Goal: Task Accomplishment & Management: Manage account settings

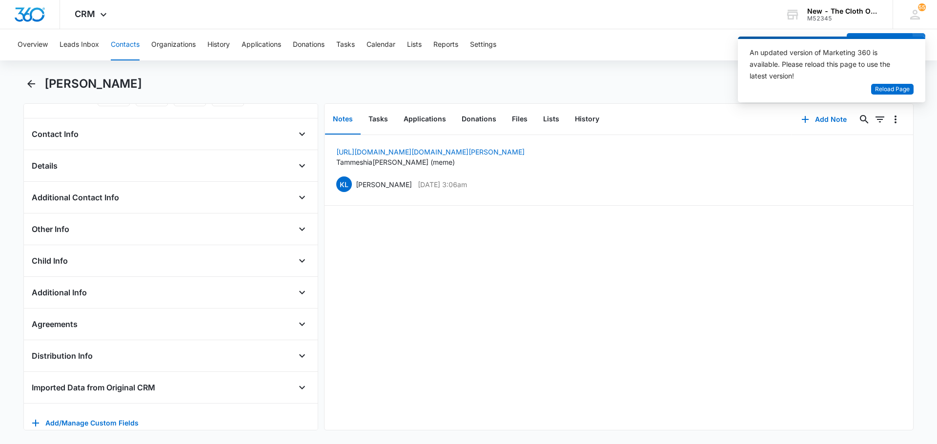
scroll to position [166, 0]
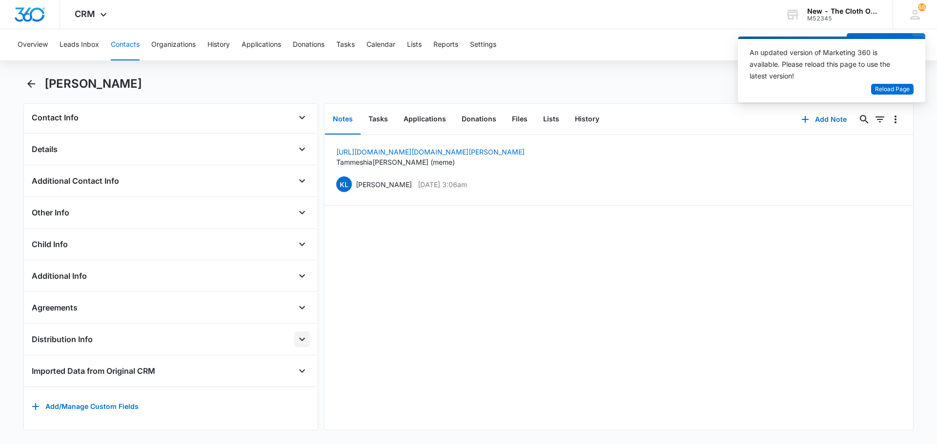
click at [299, 334] on icon "Open" at bounding box center [302, 340] width 12 height 12
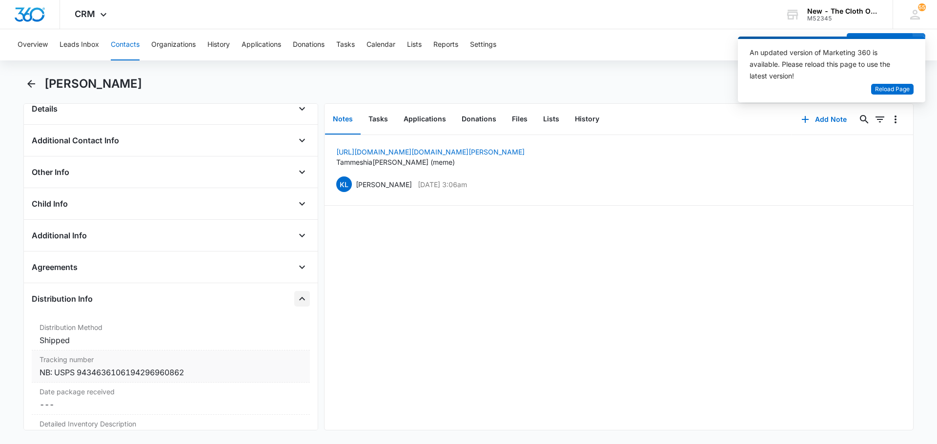
scroll to position [263, 0]
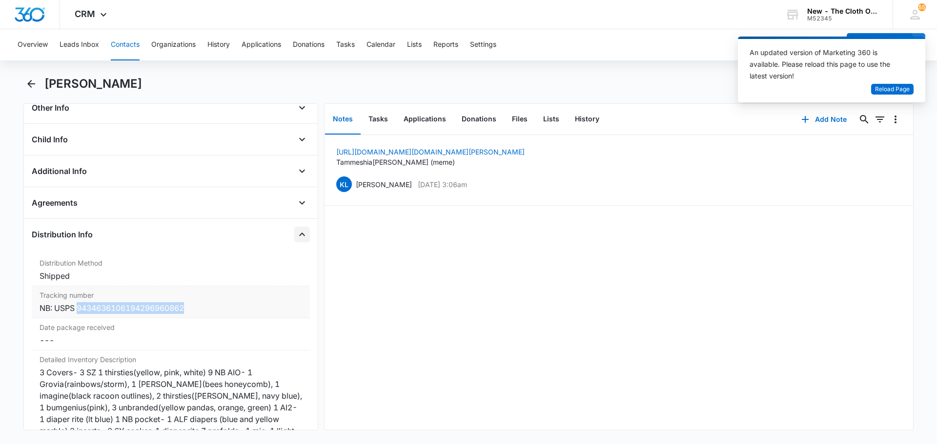
copy div "9434636106194296960862"
drag, startPoint x: 194, startPoint y: 312, endPoint x: 77, endPoint y: 308, distance: 116.7
click at [77, 308] on div "NB: USPS 9434636106194296960862" at bounding box center [171, 309] width 262 height 12
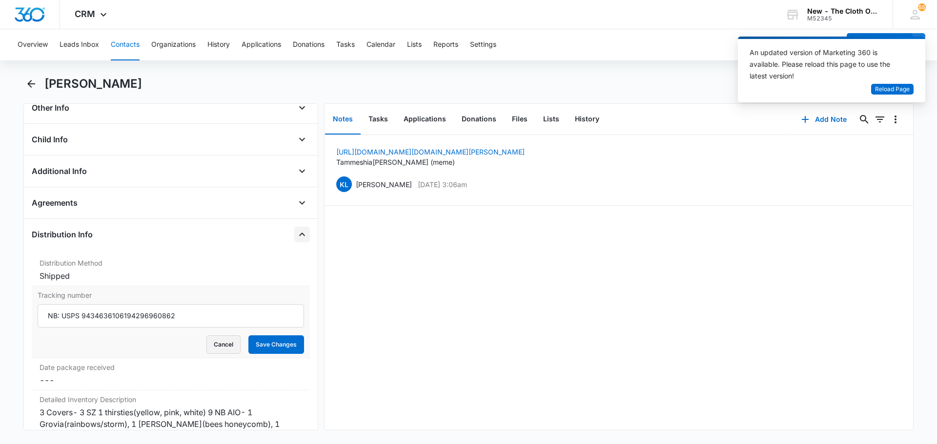
click at [215, 344] on button "Cancel" at bounding box center [223, 345] width 34 height 19
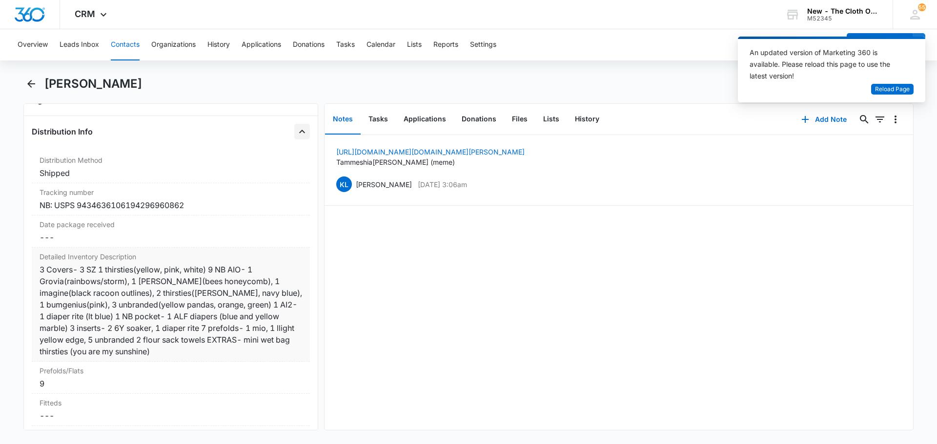
scroll to position [361, 0]
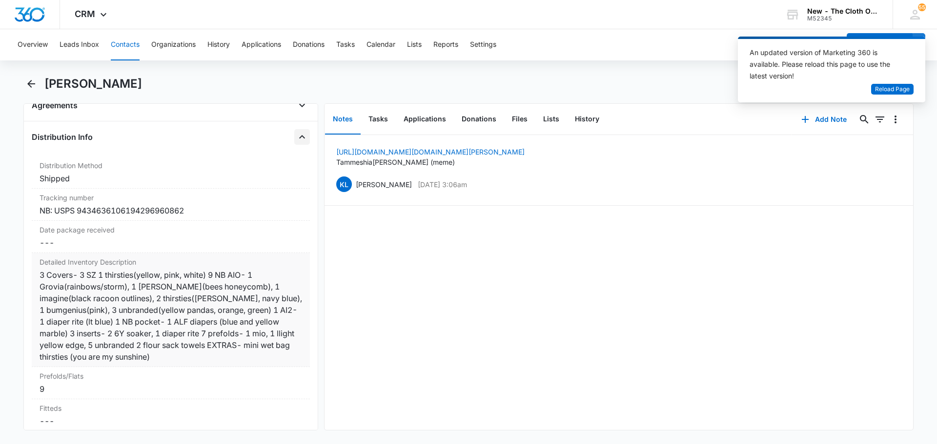
click at [56, 254] on div "Detailed Inventory Description Cancel Save Changes 3 Covers- 3 SZ 1 thirsties(y…" at bounding box center [171, 310] width 278 height 114
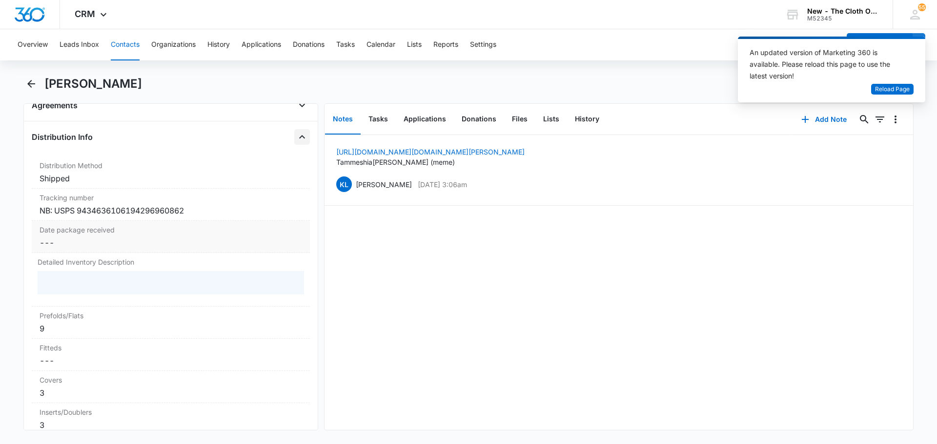
click at [56, 247] on dd "Cancel Save Changes ---" at bounding box center [171, 243] width 262 height 12
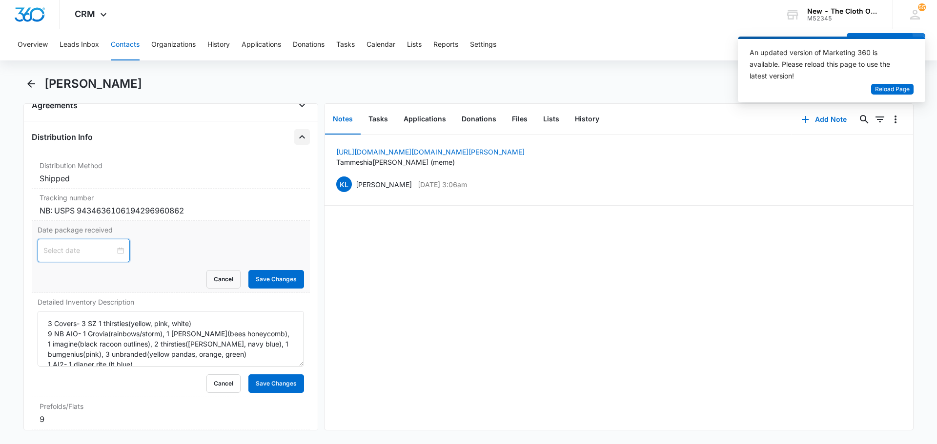
click at [81, 256] on input at bounding box center [79, 250] width 72 height 11
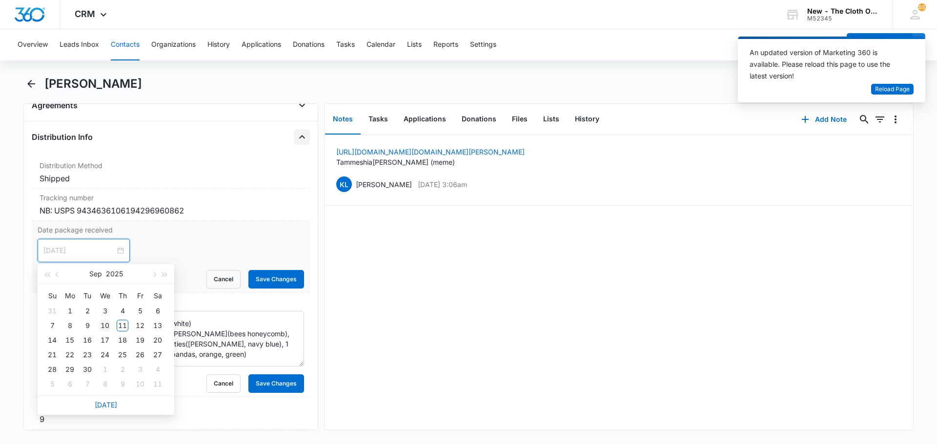
click at [101, 321] on div "10" at bounding box center [105, 326] width 12 height 12
type input "Sep 11, 2025"
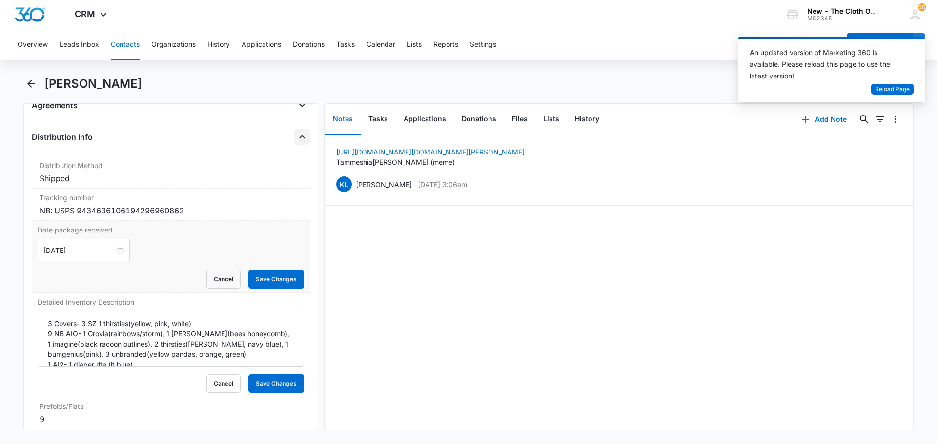
click at [262, 291] on div "Date package received Sep 11, 2025 Sep 2025 Su Mo Tu We Th Fr Sa 31 1 2 3 4 5 6…" at bounding box center [171, 257] width 278 height 72
click at [259, 280] on button "Save Changes" at bounding box center [276, 279] width 56 height 19
click at [221, 386] on button "Cancel" at bounding box center [223, 384] width 34 height 19
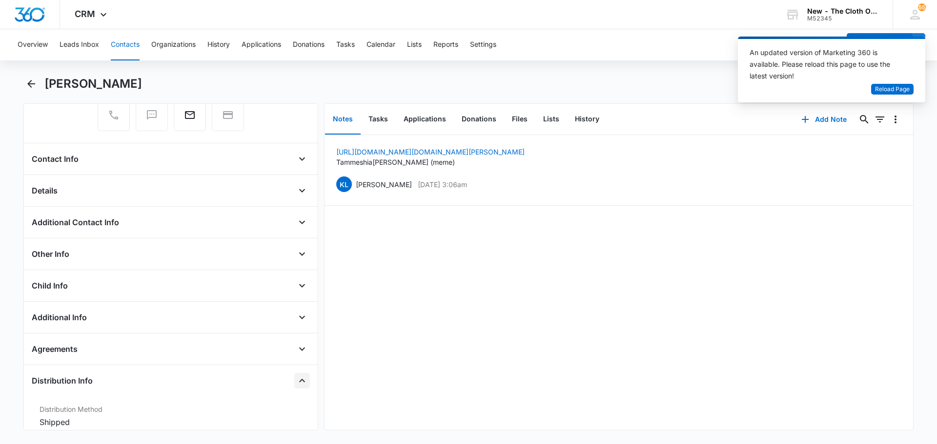
scroll to position [20, 0]
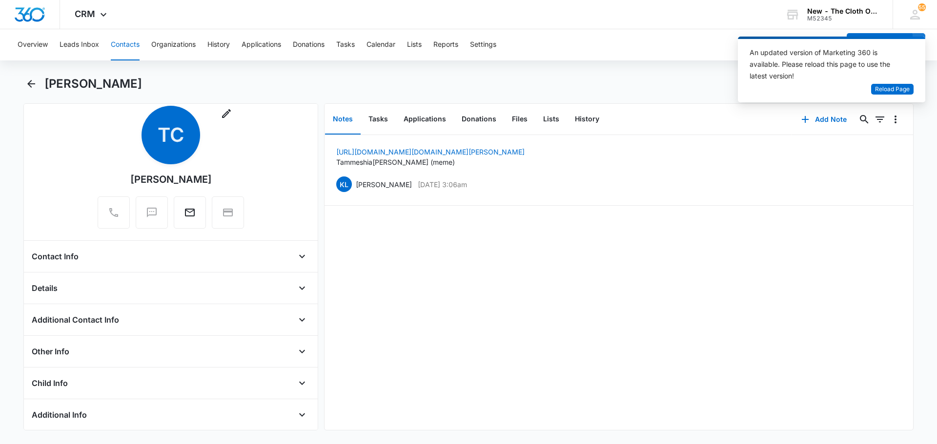
click at [89, 294] on div "Details" at bounding box center [171, 289] width 278 height 16
click at [299, 286] on icon "Open" at bounding box center [302, 289] width 12 height 12
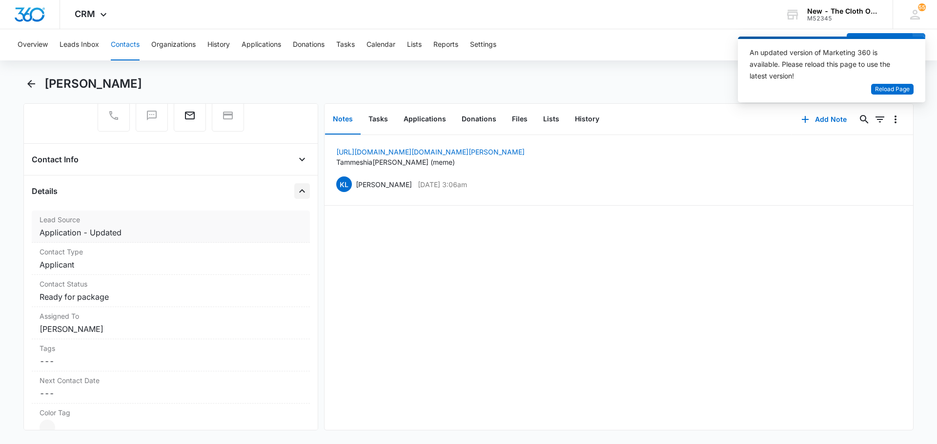
scroll to position [117, 0]
click at [105, 265] on dd "Cancel Save Changes Applicant" at bounding box center [171, 265] width 262 height 12
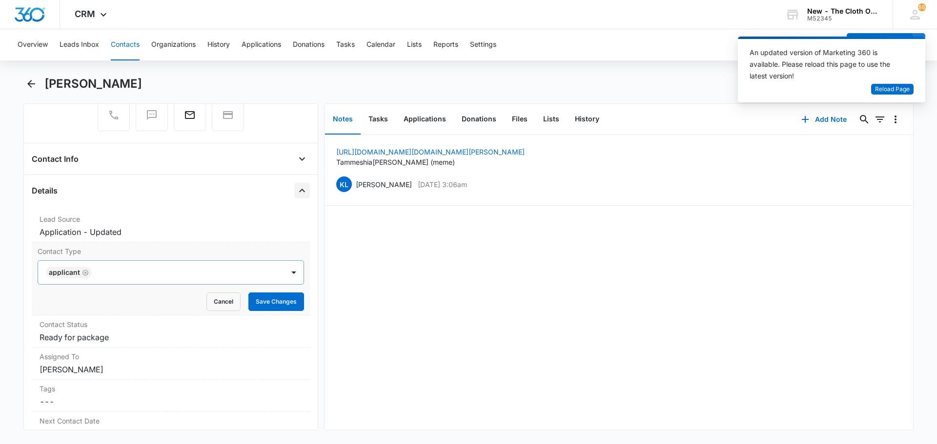
click at [85, 275] on icon "Remove Applicant" at bounding box center [85, 273] width 6 height 6
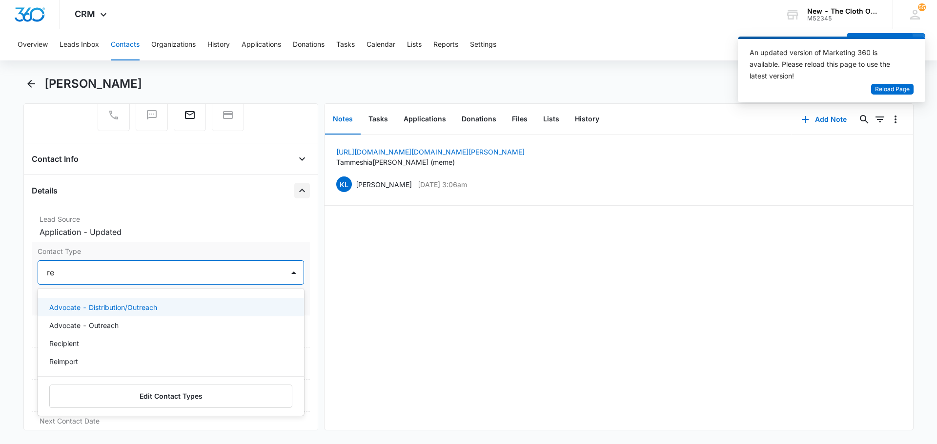
type input "rec"
click at [97, 308] on div "Recipient" at bounding box center [169, 308] width 241 height 10
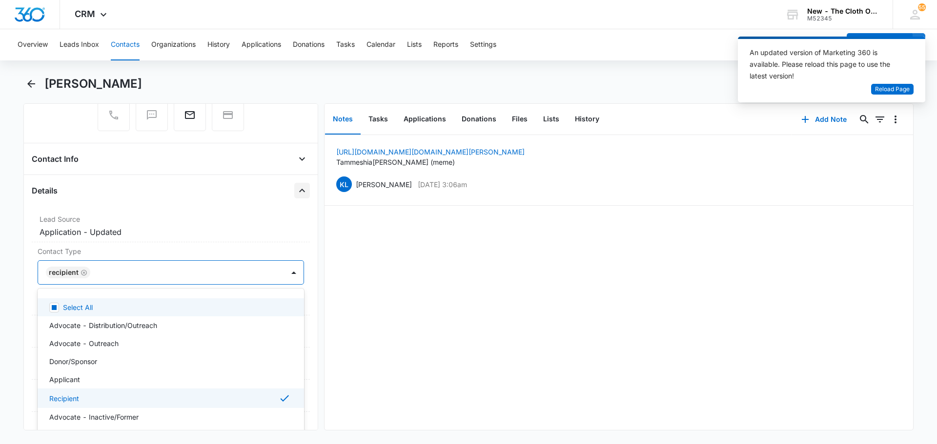
click at [340, 286] on div "https://www.facebook.com/tammeshia.cuyler Tammeshia Ashanti (meme) KL Katie Loh…" at bounding box center [618, 282] width 588 height 295
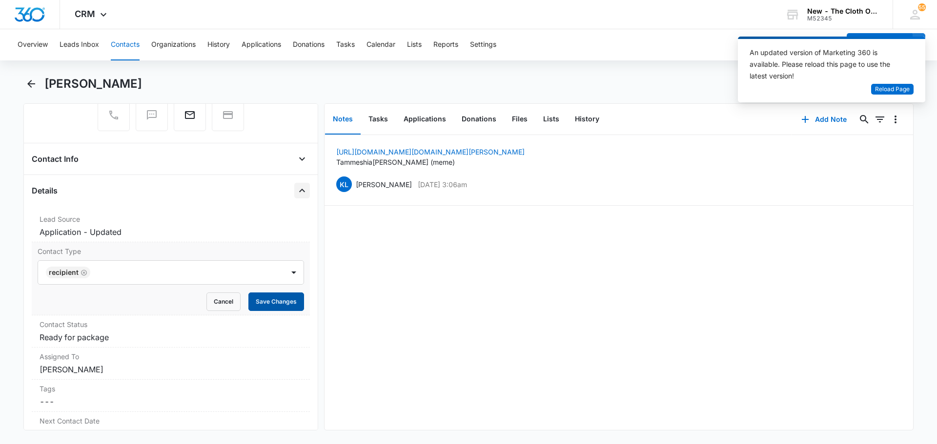
click at [250, 303] on button "Save Changes" at bounding box center [276, 302] width 56 height 19
click at [125, 341] on dd "Cancel Save Changes Ready for package" at bounding box center [171, 338] width 262 height 12
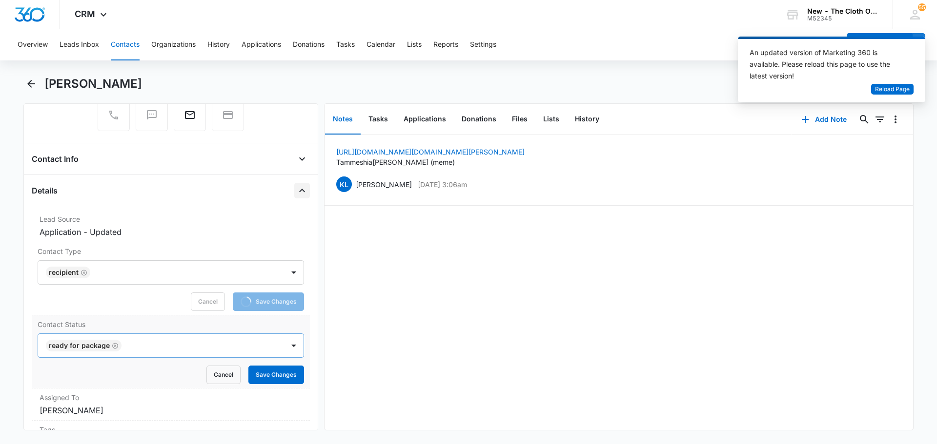
click at [138, 346] on div at bounding box center [197, 346] width 147 height 14
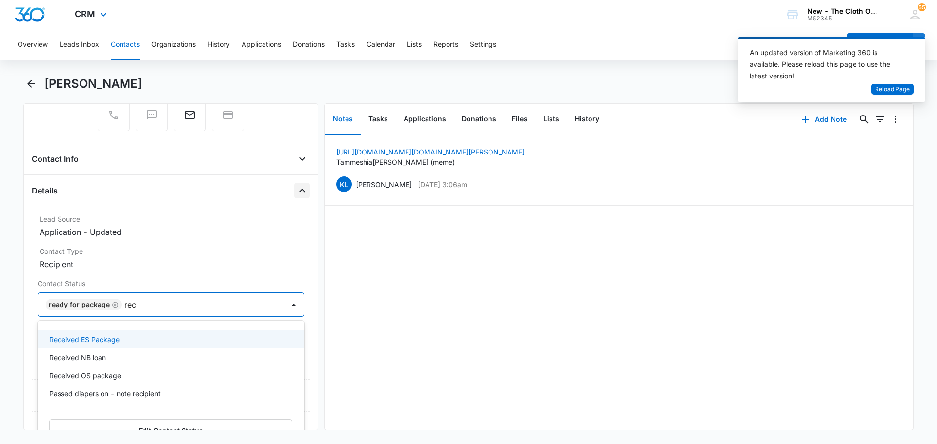
type input "rec"
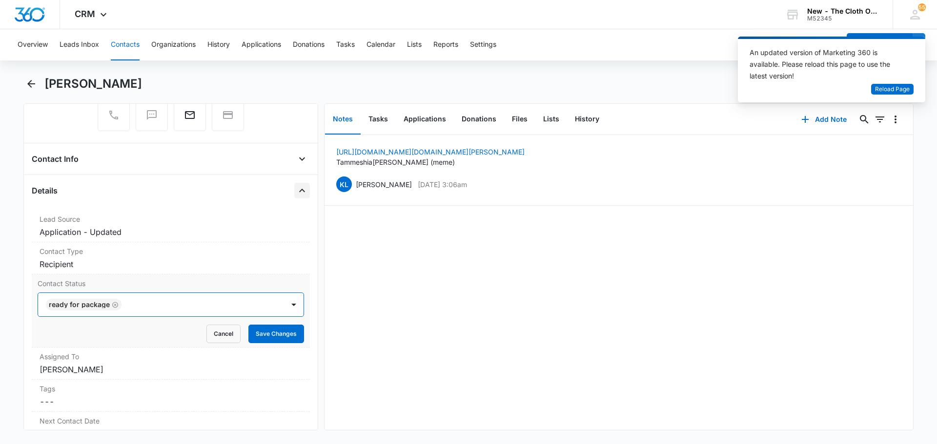
click at [115, 304] on icon "Remove Ready for package" at bounding box center [115, 305] width 6 height 6
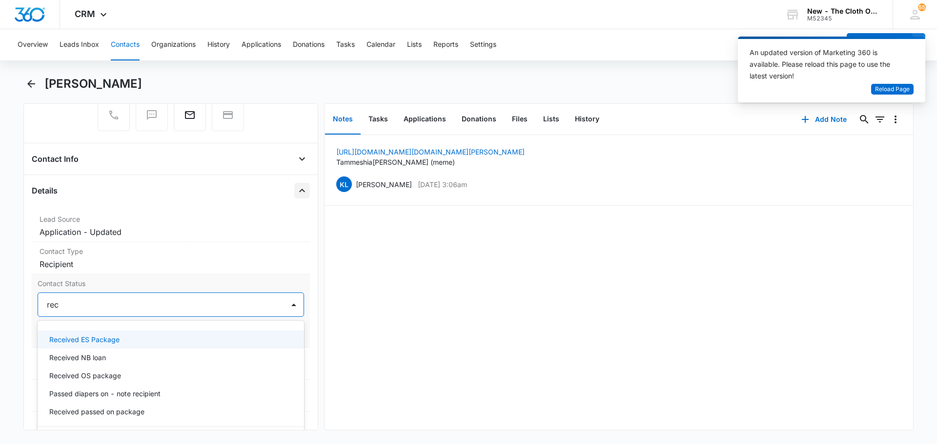
type input "rece"
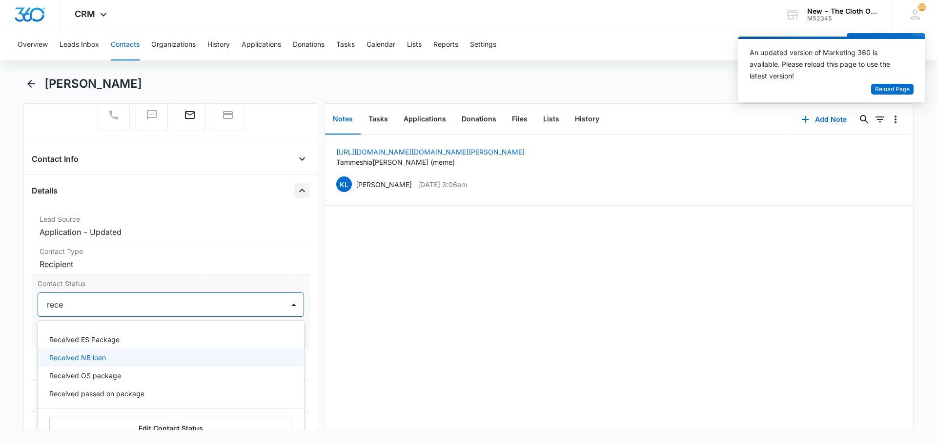
click at [96, 361] on p "Received NB loan" at bounding box center [77, 358] width 57 height 10
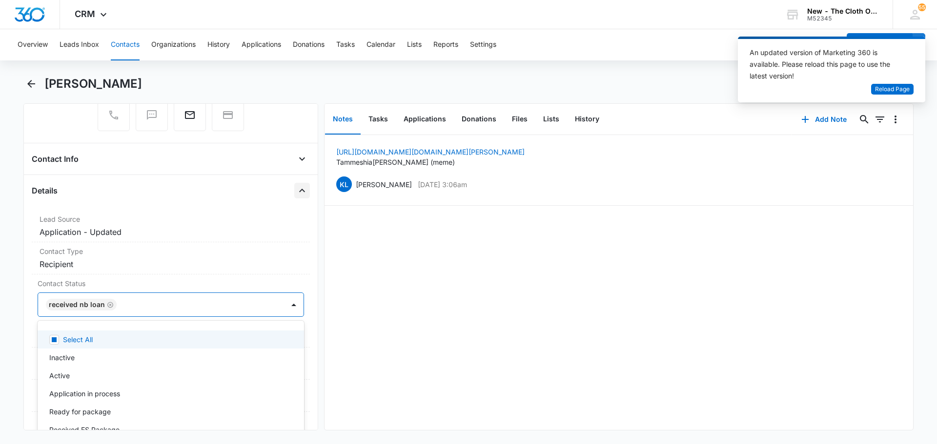
click at [407, 285] on div "https://www.facebook.com/tammeshia.cuyler Tammeshia Ashanti (meme) KL Katie Loh…" at bounding box center [618, 282] width 588 height 295
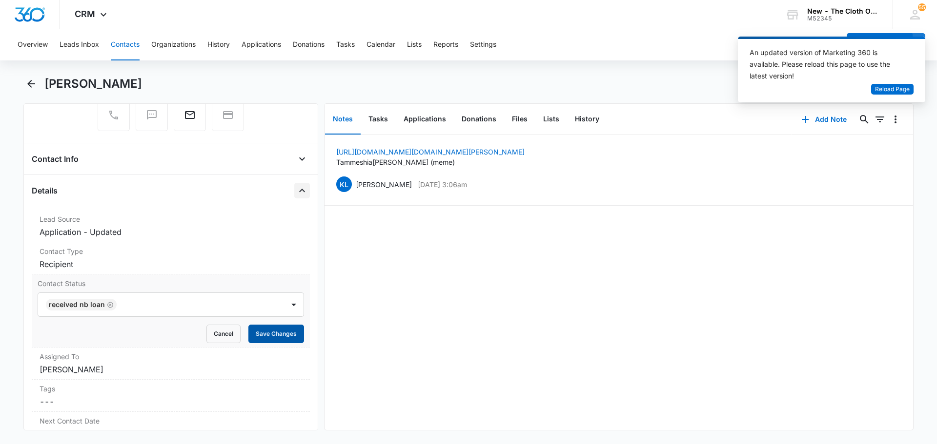
click at [269, 338] on button "Save Changes" at bounding box center [276, 334] width 56 height 19
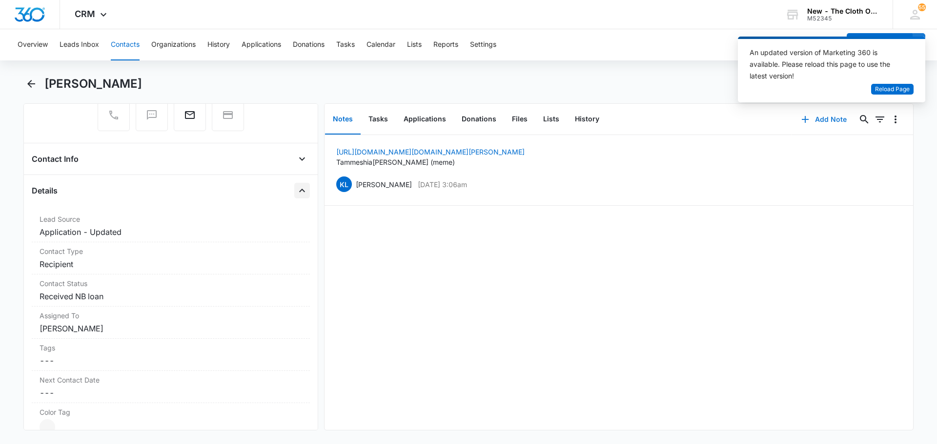
click at [799, 123] on icon "button" at bounding box center [805, 120] width 12 height 12
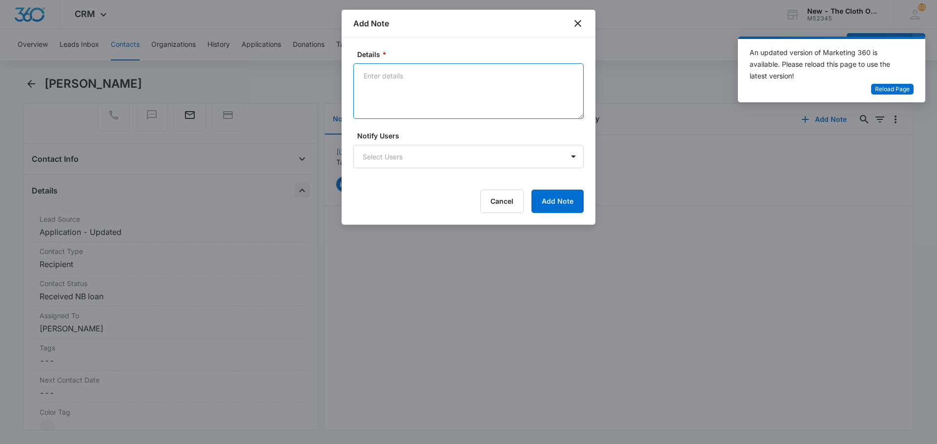
click at [368, 68] on textarea "Details *" at bounding box center [468, 91] width 230 height 56
paste textarea "Delivered, Front Door/Porch DUBLIN, GA 31021 September 10, 2025, 12:04 pm"
type textarea "Delivered, Front Door/Porch DUBLIN, GA 31021 September 10, 2025, 12:04 pm"
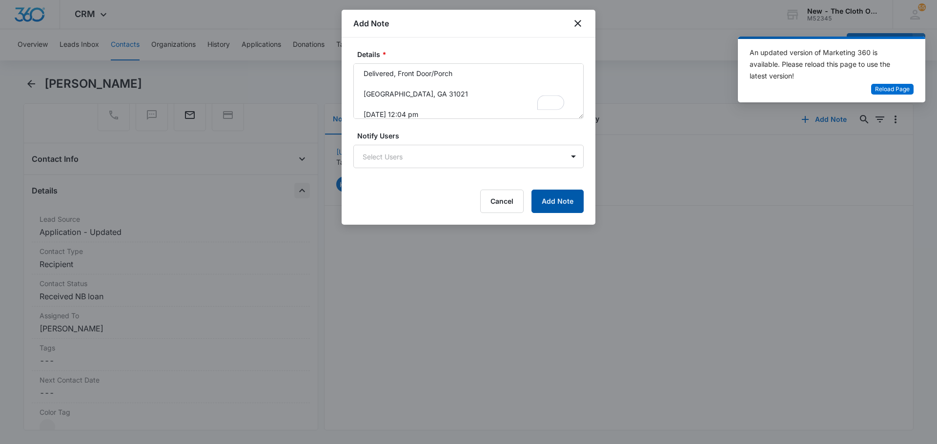
click at [552, 201] on button "Add Note" at bounding box center [557, 201] width 52 height 23
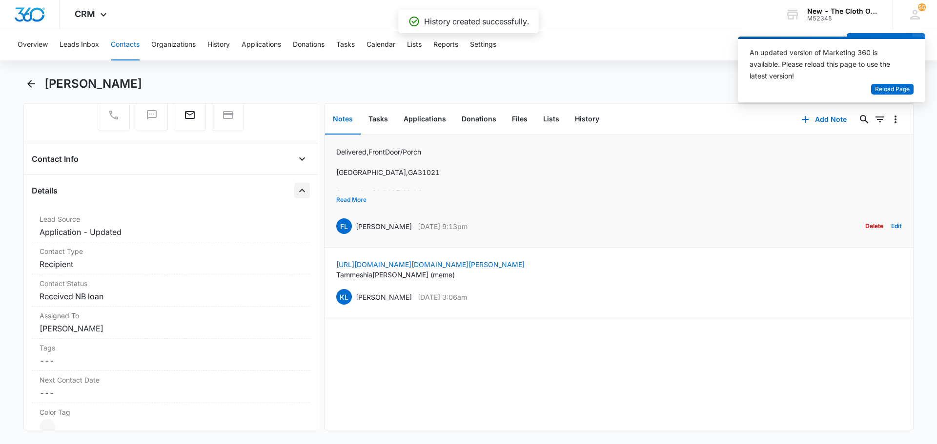
click at [354, 195] on button "Read More" at bounding box center [351, 200] width 30 height 19
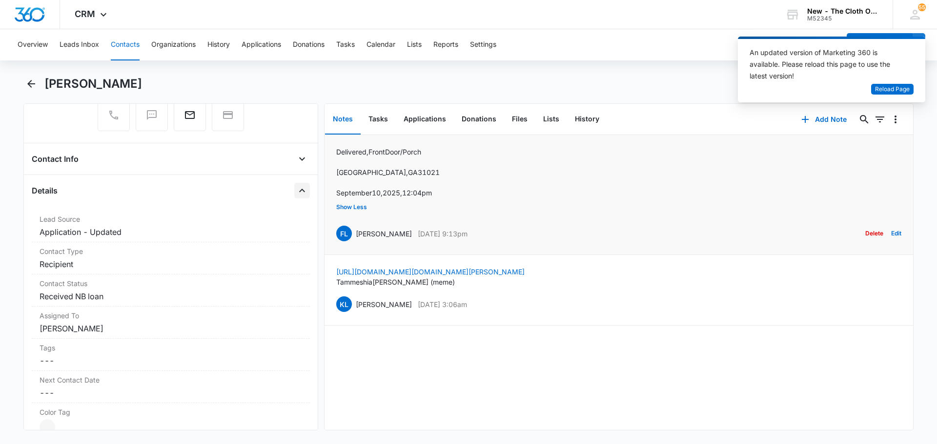
click at [893, 224] on div "Delete Edit" at bounding box center [883, 233] width 36 height 19
click at [892, 234] on button "Edit" at bounding box center [896, 233] width 10 height 19
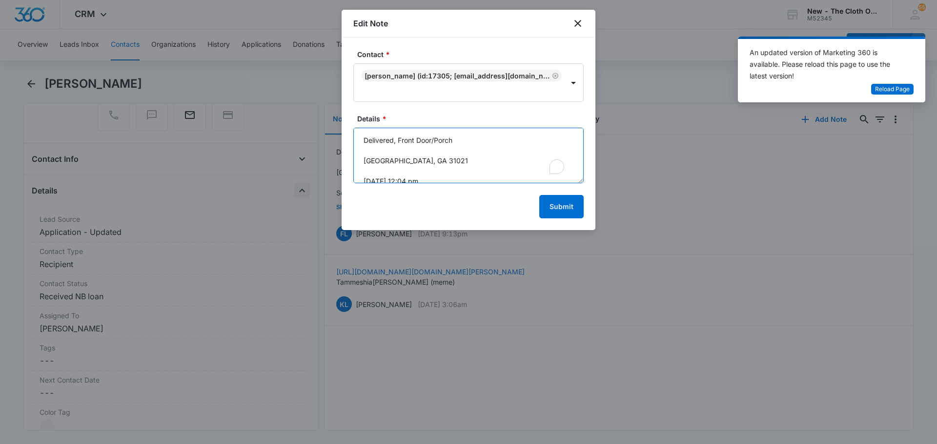
click at [384, 176] on textarea "Delivered, Front Door/Porch DUBLIN, GA 31021 September 10, 2025, 12:04 pm" at bounding box center [468, 156] width 230 height 56
click at [379, 150] on textarea "Delivered, Front Door/Porch DUBLIN, GA 31021 September 10, 2025, 12:04 pm" at bounding box center [468, 156] width 230 height 56
type textarea "Delivered, Front Door/Porch DUBLIN, GA 31021 September 10, 2025, 12:04 pm"
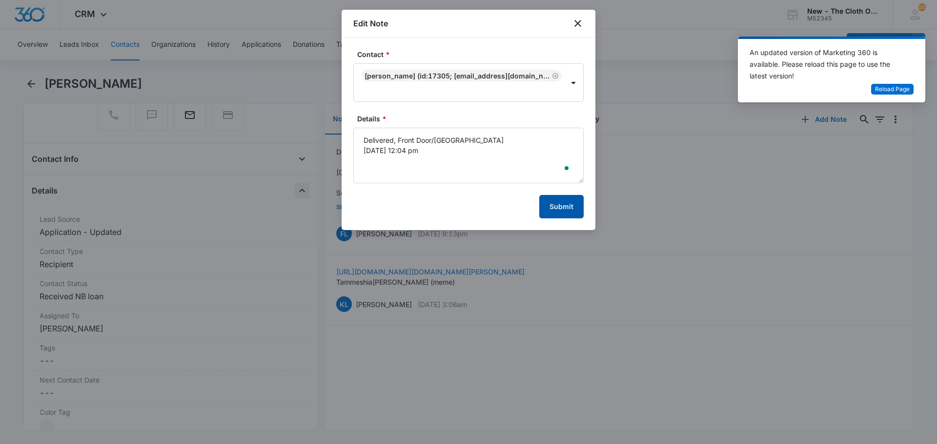
click at [562, 203] on button "Submit" at bounding box center [561, 206] width 44 height 23
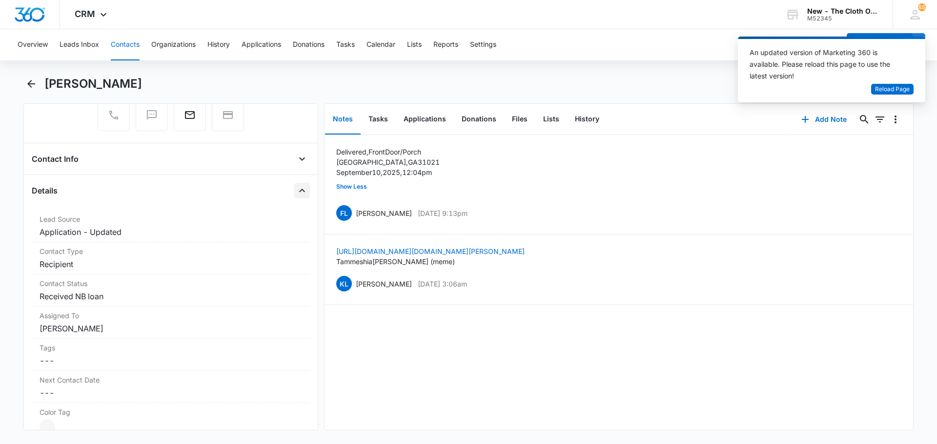
click at [299, 193] on icon "Close" at bounding box center [302, 191] width 12 height 12
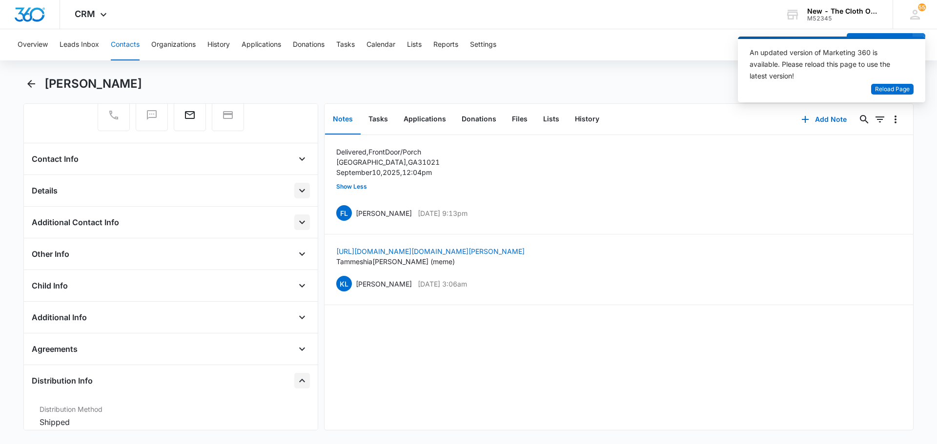
click at [296, 224] on icon "Open" at bounding box center [302, 223] width 12 height 12
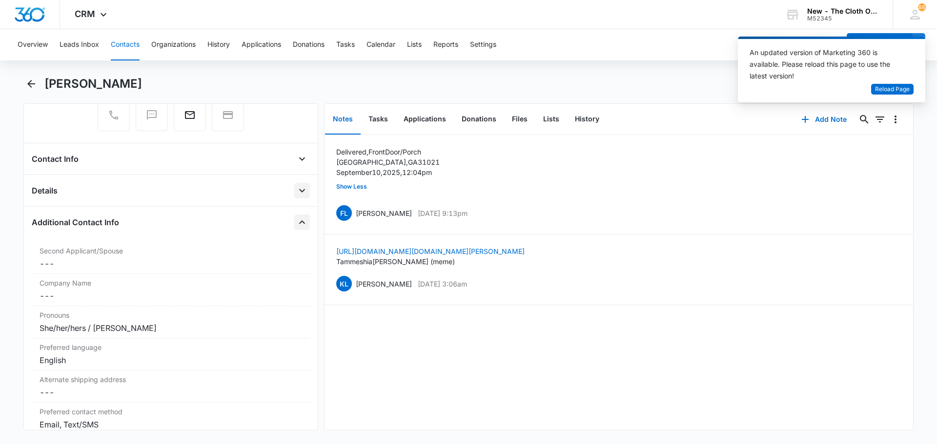
click at [296, 224] on icon "Close" at bounding box center [302, 223] width 12 height 12
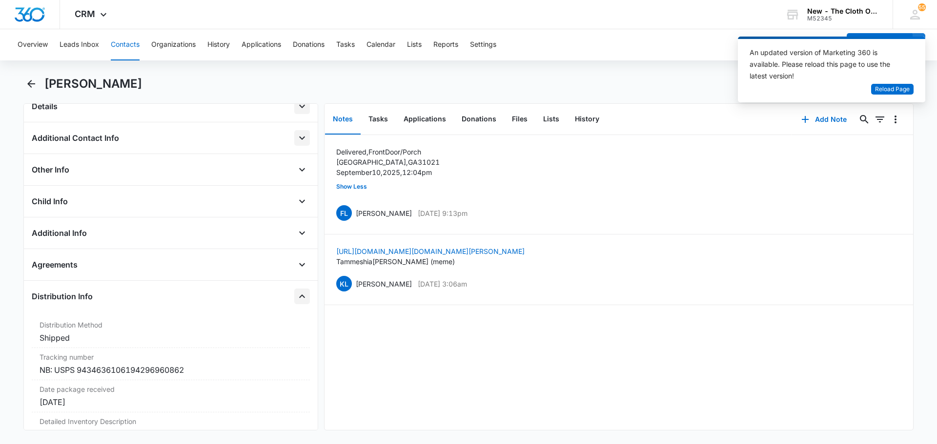
scroll to position [215, 0]
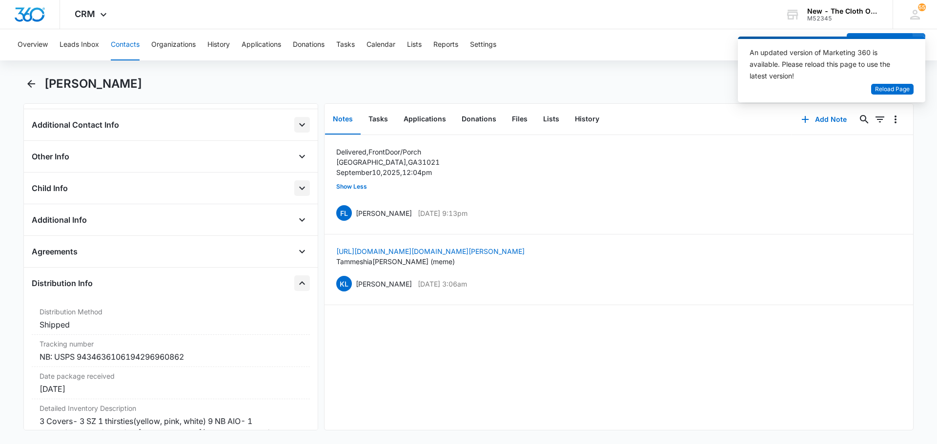
click at [298, 189] on icon "Open" at bounding box center [302, 188] width 12 height 12
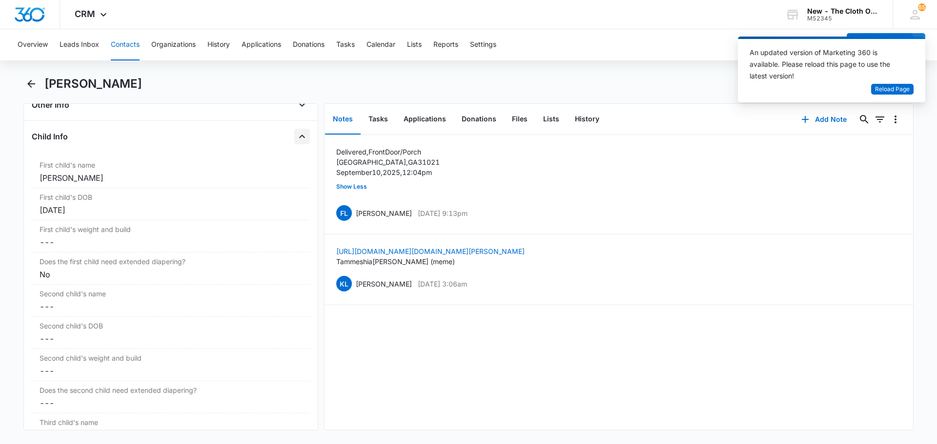
scroll to position [263, 0]
click at [296, 137] on icon "Close" at bounding box center [302, 140] width 12 height 12
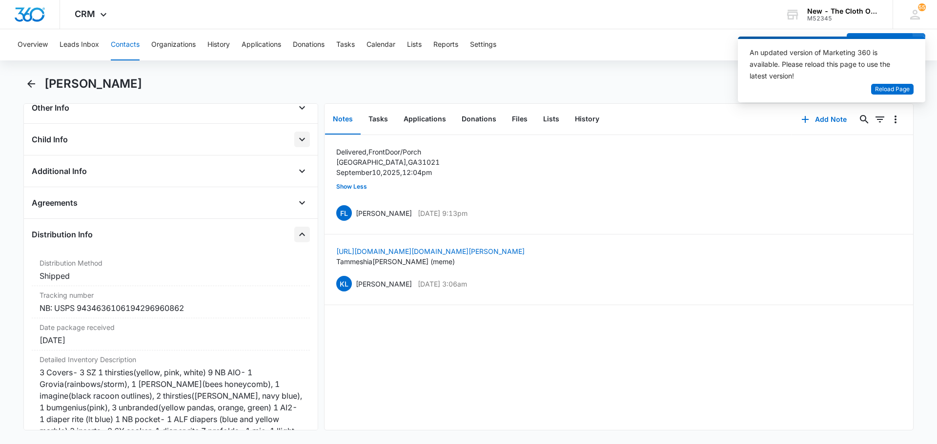
click at [496, 81] on div "Tammeshia Cuyler" at bounding box center [478, 84] width 869 height 16
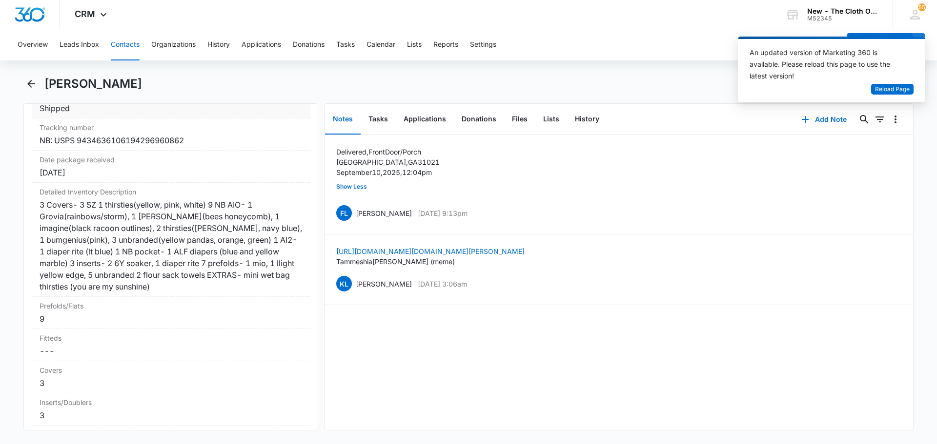
scroll to position [312, 0]
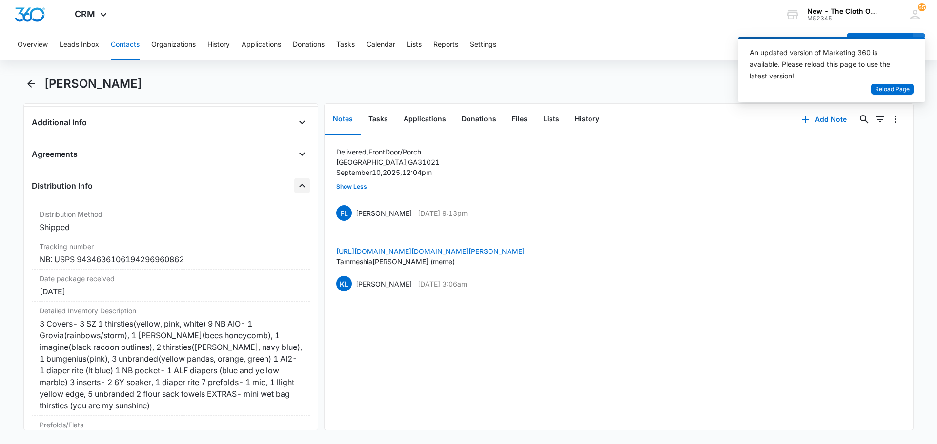
click at [296, 186] on icon "Close" at bounding box center [302, 186] width 12 height 12
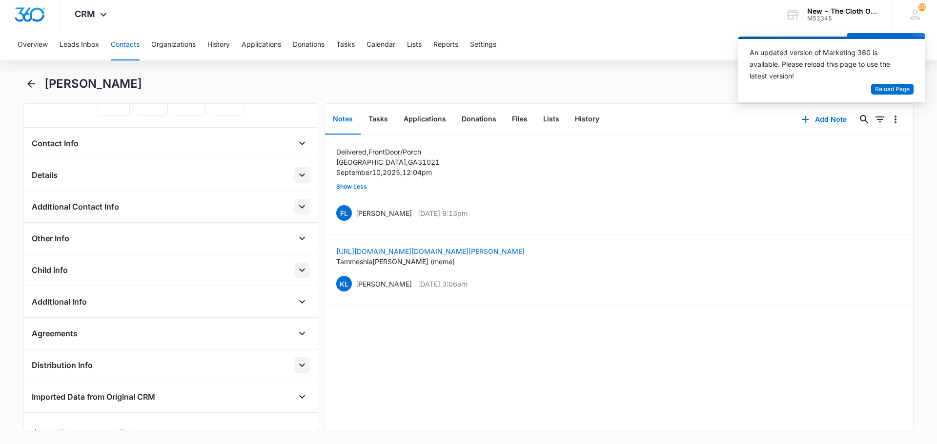
scroll to position [117, 0]
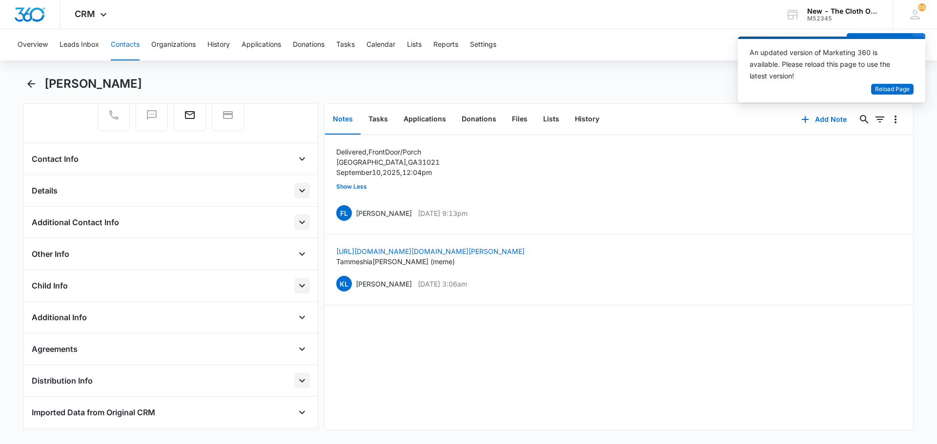
click at [294, 292] on button "Open" at bounding box center [302, 286] width 16 height 16
click at [296, 156] on icon "Open" at bounding box center [302, 159] width 12 height 12
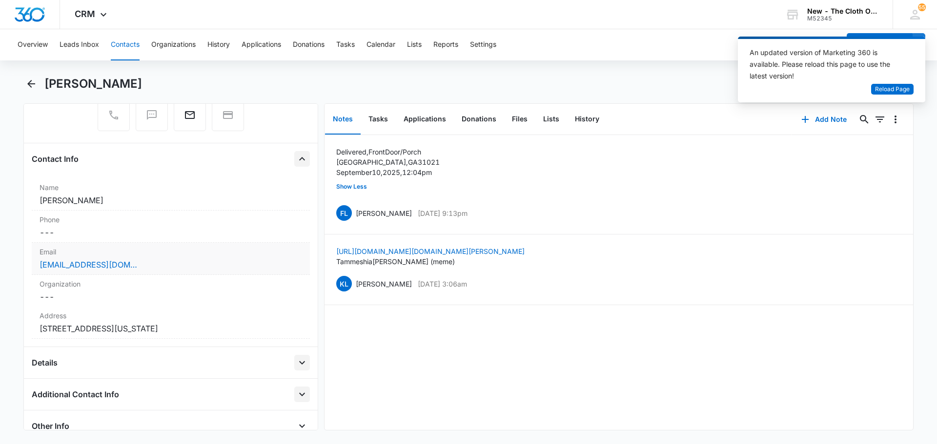
click at [150, 258] on div "Email Cancel Save Changes tammeshiacuyler83@gmail.com" at bounding box center [171, 259] width 278 height 32
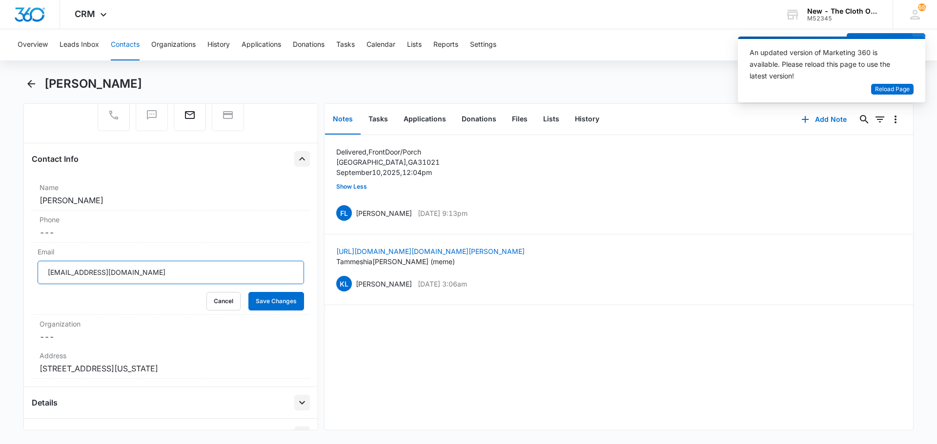
drag, startPoint x: 172, startPoint y: 283, endPoint x: 13, endPoint y: 283, distance: 159.6
click at [13, 283] on main "Tammeshia Cuyler Remove TC Tammeshia Cuyler Contact Info Name Cancel Save Chang…" at bounding box center [468, 259] width 937 height 366
click at [226, 303] on button "Cancel" at bounding box center [223, 301] width 34 height 19
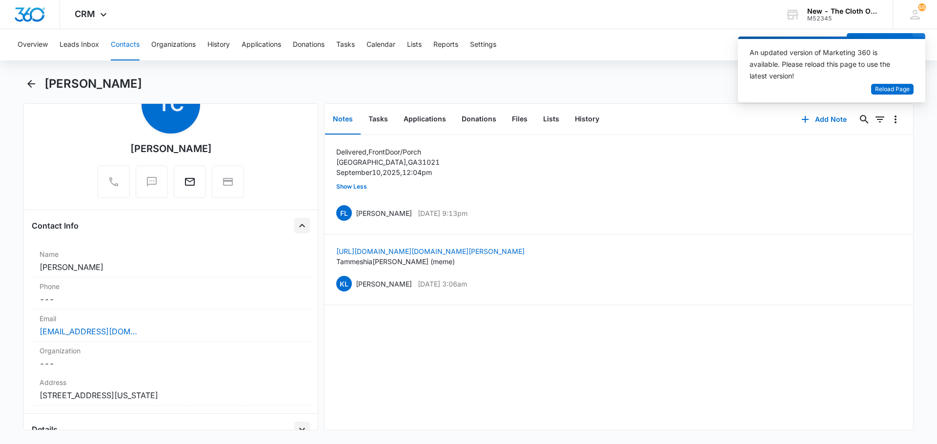
scroll to position [0, 0]
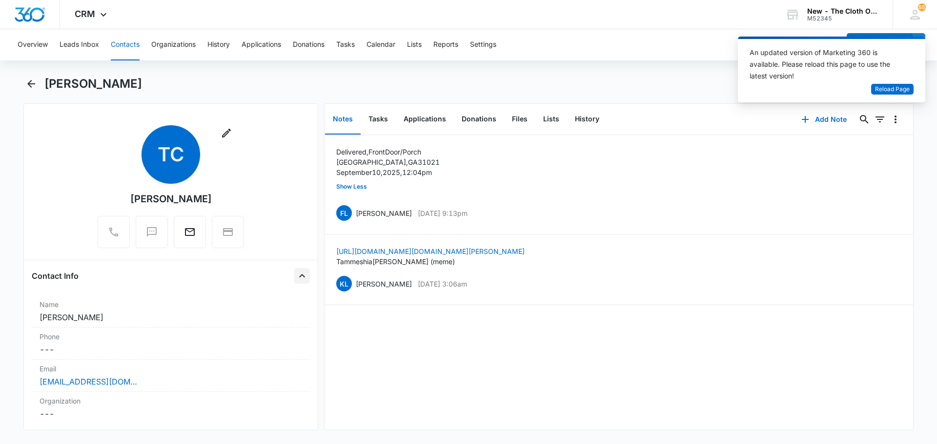
click at [25, 70] on div "Overview Leads Inbox Contacts Organizations History Applications Donations Task…" at bounding box center [468, 235] width 937 height 413
click at [348, 46] on button "Tasks" at bounding box center [345, 44] width 19 height 31
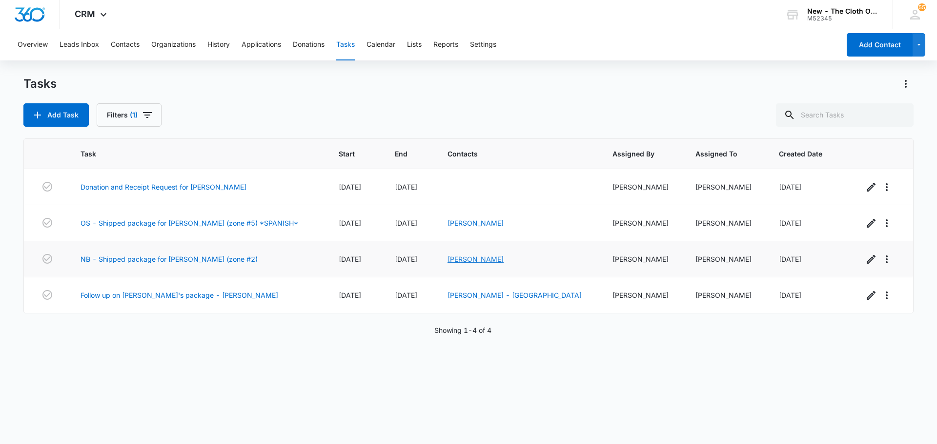
click at [504, 259] on link "[PERSON_NAME]" at bounding box center [475, 259] width 56 height 8
click at [159, 261] on link "NB - Shipped package for [PERSON_NAME] (zone #2)" at bounding box center [169, 259] width 177 height 10
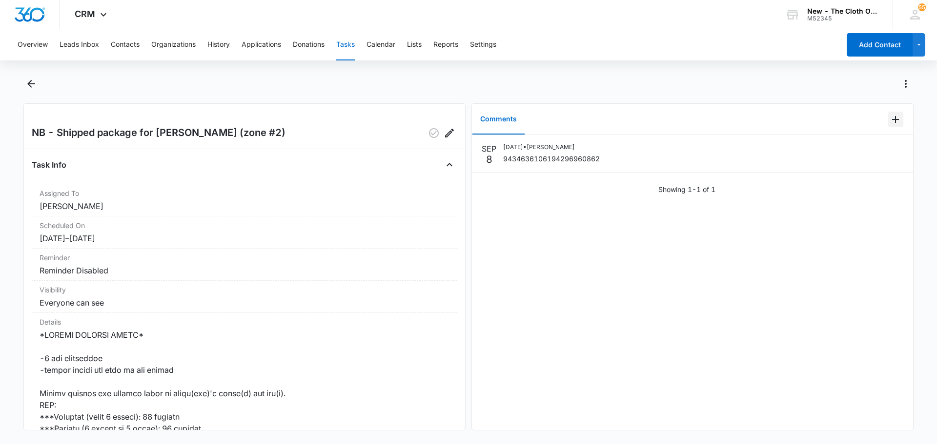
click at [889, 115] on icon "Add Comment" at bounding box center [895, 120] width 12 height 12
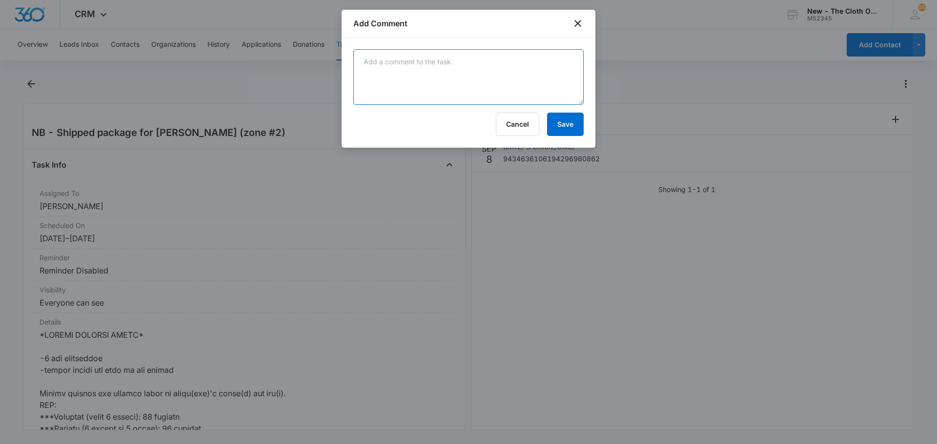
click at [405, 73] on textarea at bounding box center [468, 77] width 230 height 56
paste textarea "[EMAIL_ADDRESS][DOMAIN_NAME]"
type textarea "[EMAIL_ADDRESS][DOMAIN_NAME]"
drag, startPoint x: 504, startPoint y: 70, endPoint x: 296, endPoint y: 85, distance: 208.4
click at [296, 85] on body "CRM Apps Reputation Forms CRM Email Social Ads Intelligence Brand New - The Clo…" at bounding box center [468, 222] width 937 height 444
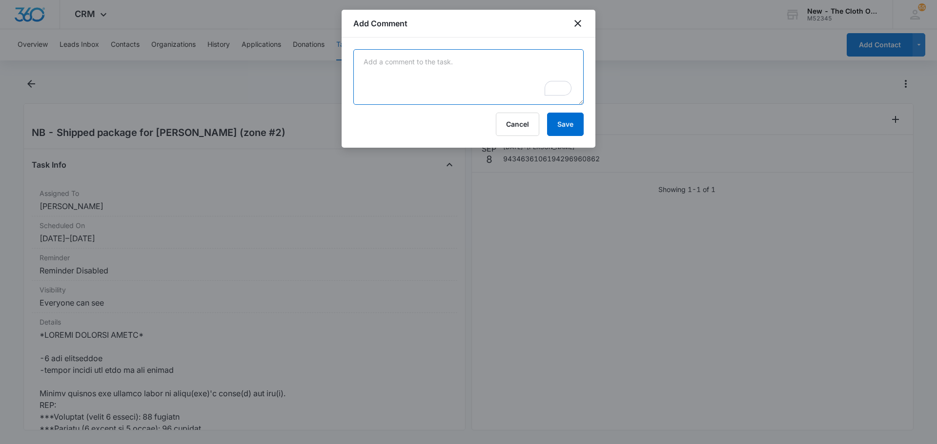
paste textarea "Delivered, Front Door/Porch [GEOGRAPHIC_DATA], GA 31021 [DATE] 12:04 pm"
click at [385, 88] on textarea "Delivered, Front Door/Porch [GEOGRAPHIC_DATA], GA 31021 [DATE] 12:04 pm" at bounding box center [468, 77] width 230 height 56
click at [390, 72] on textarea "Delivered, Front Door/Porch DUBLIN, GA 31021 September 10, 2025, 12:04 pm" at bounding box center [468, 77] width 230 height 56
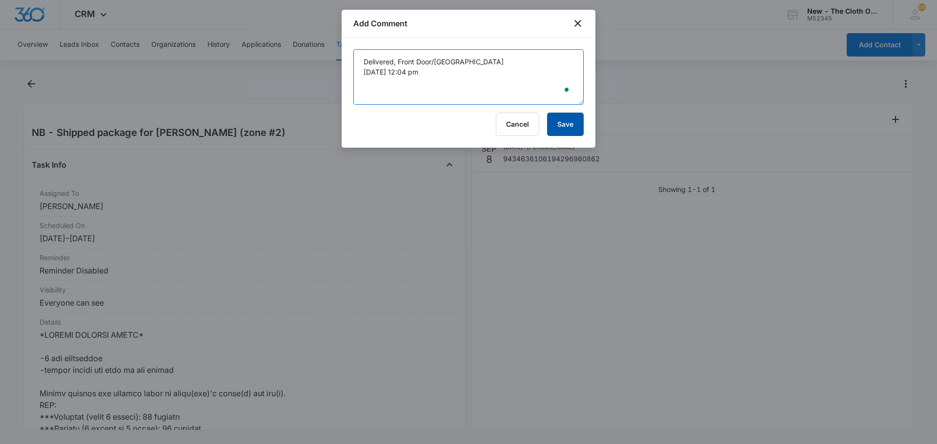
type textarea "Delivered, Front Door/Porch DUBLIN, GA 31021 September 10, 2025, 12:04 pm"
click at [560, 131] on button "Save" at bounding box center [565, 124] width 37 height 23
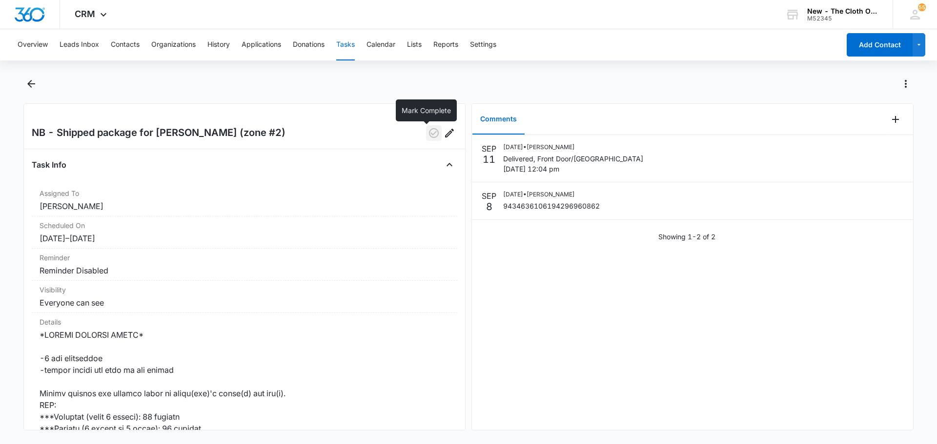
click at [428, 132] on icon "button" at bounding box center [434, 133] width 12 height 12
click at [24, 85] on button "Back" at bounding box center [30, 84] width 15 height 16
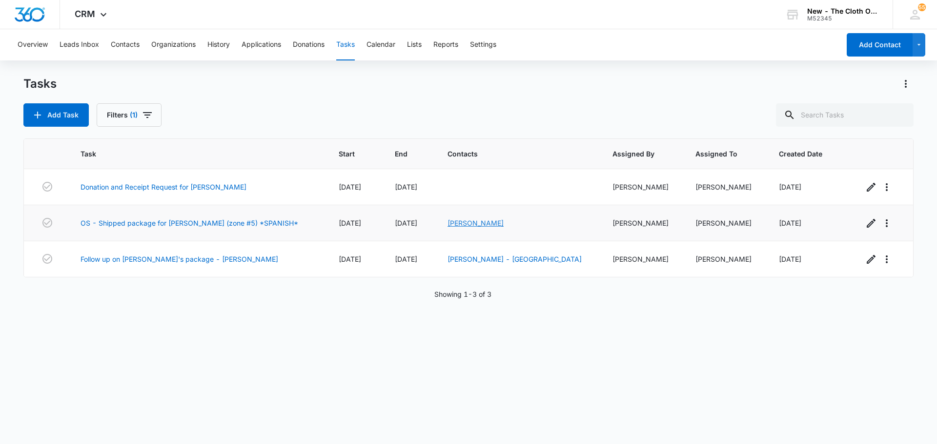
click at [504, 225] on link "[PERSON_NAME]" at bounding box center [475, 223] width 56 height 8
click at [207, 223] on link "OS - Shipped package for [PERSON_NAME] (zone #5) *SPANISH*" at bounding box center [190, 223] width 218 height 10
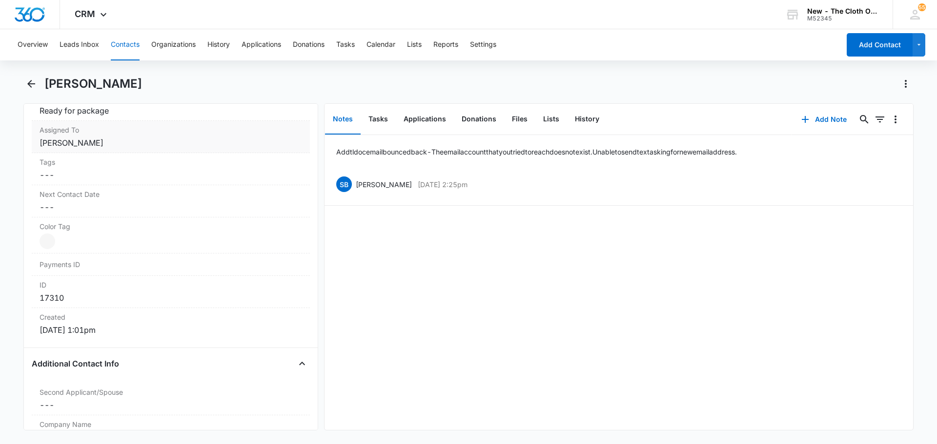
scroll to position [293, 0]
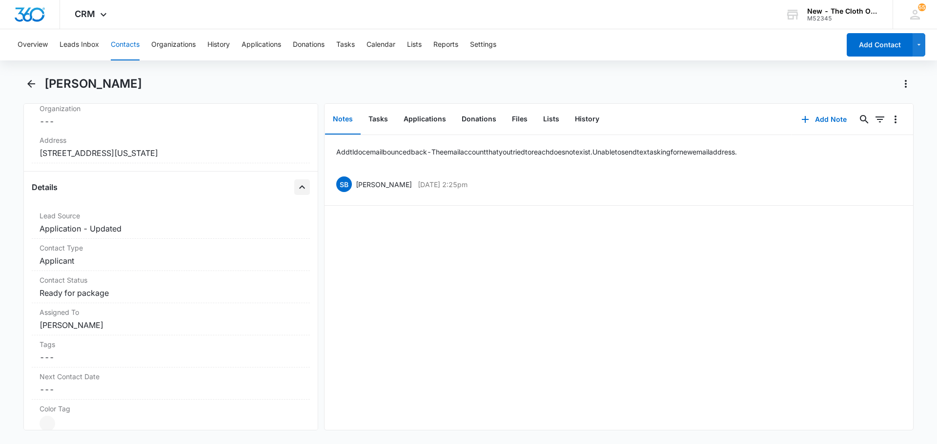
click at [299, 188] on icon "Close" at bounding box center [302, 186] width 6 height 3
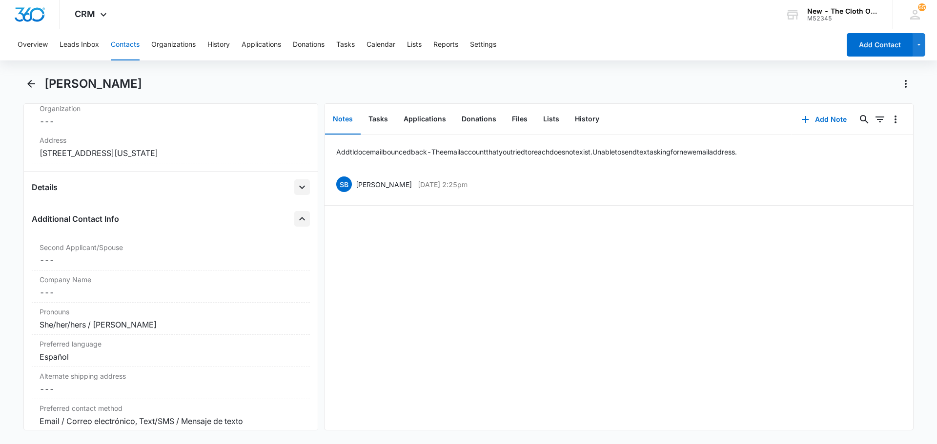
click at [296, 218] on icon "Close" at bounding box center [302, 219] width 12 height 12
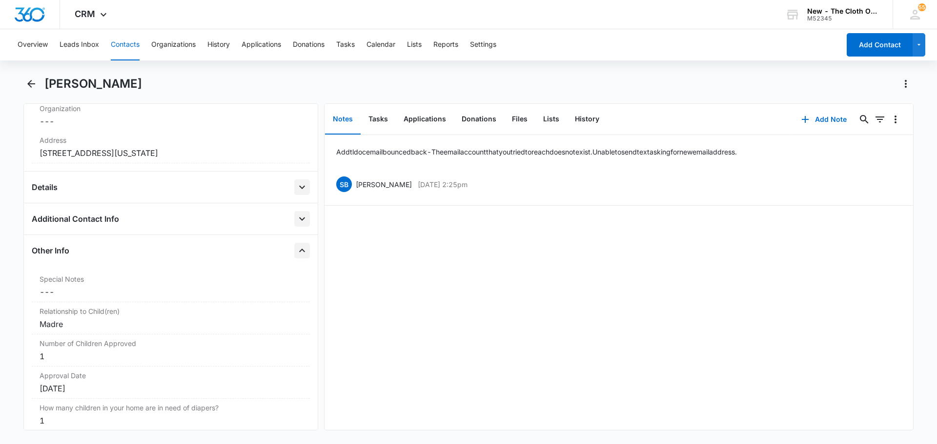
click at [299, 251] on icon "Close" at bounding box center [302, 250] width 6 height 3
click at [297, 279] on icon "Close" at bounding box center [302, 283] width 12 height 12
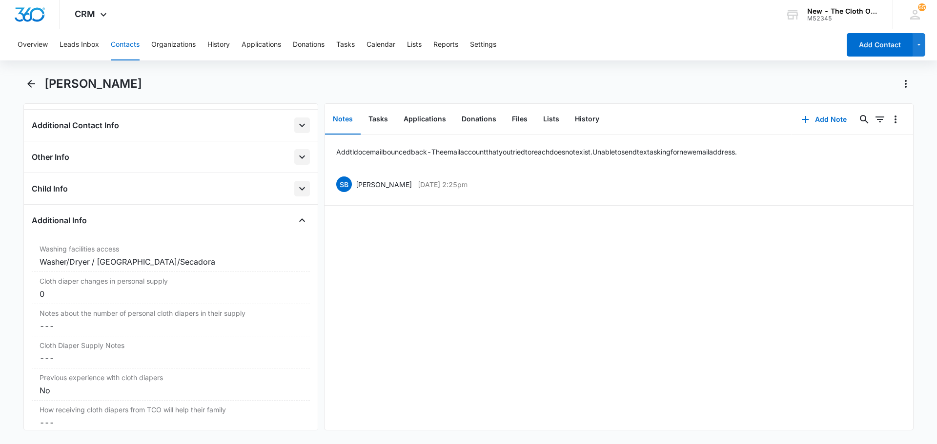
scroll to position [390, 0]
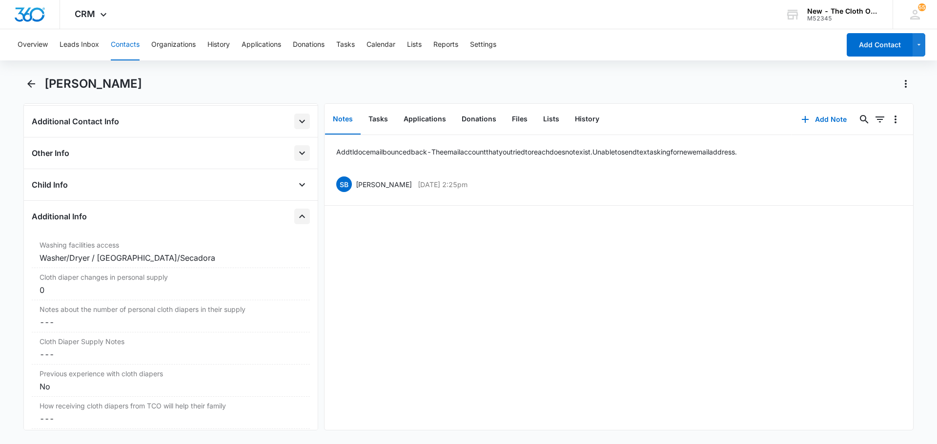
click at [294, 219] on button "Close" at bounding box center [302, 217] width 16 height 16
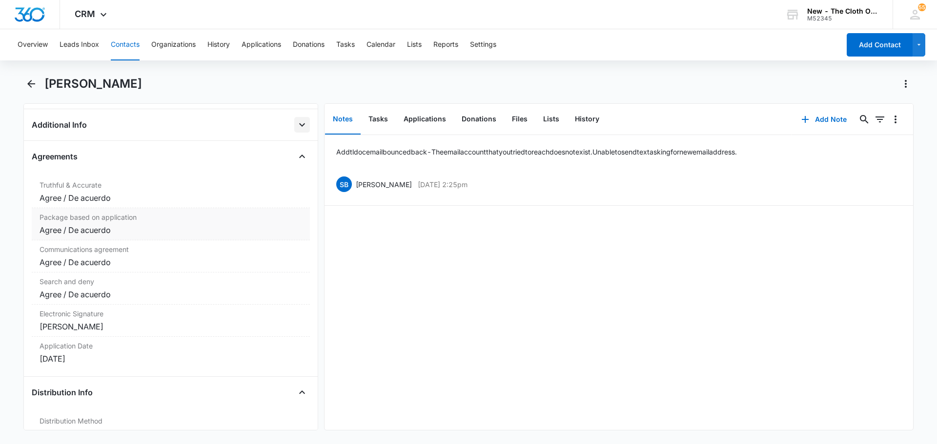
scroll to position [488, 0]
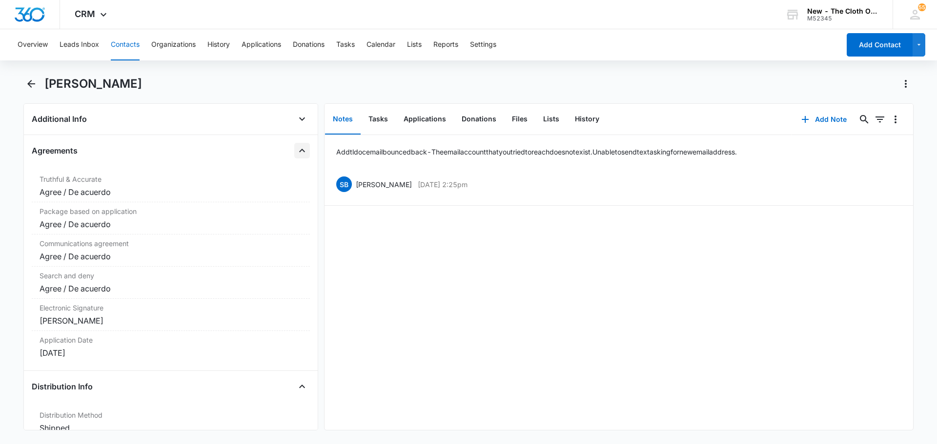
click at [298, 146] on icon "Close" at bounding box center [302, 151] width 12 height 12
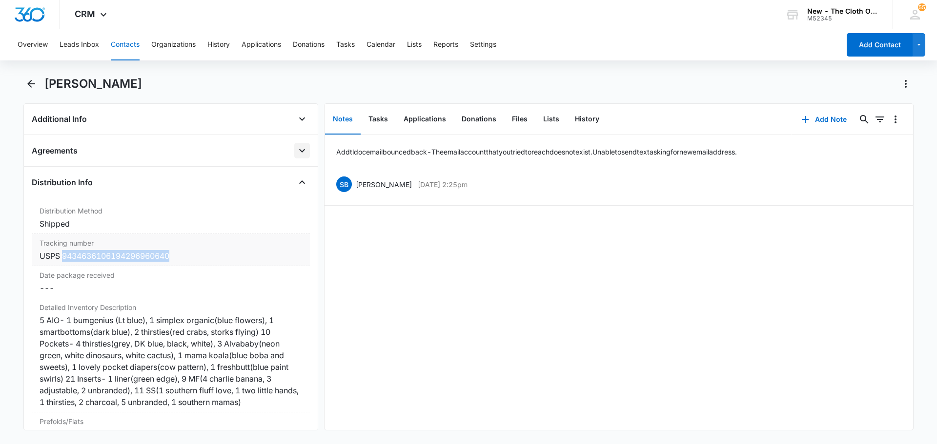
drag, startPoint x: 173, startPoint y: 254, endPoint x: 62, endPoint y: 260, distance: 110.4
click at [62, 260] on div "USPS 9434636106194296960640" at bounding box center [171, 256] width 262 height 12
copy div "9434636106194296960640"
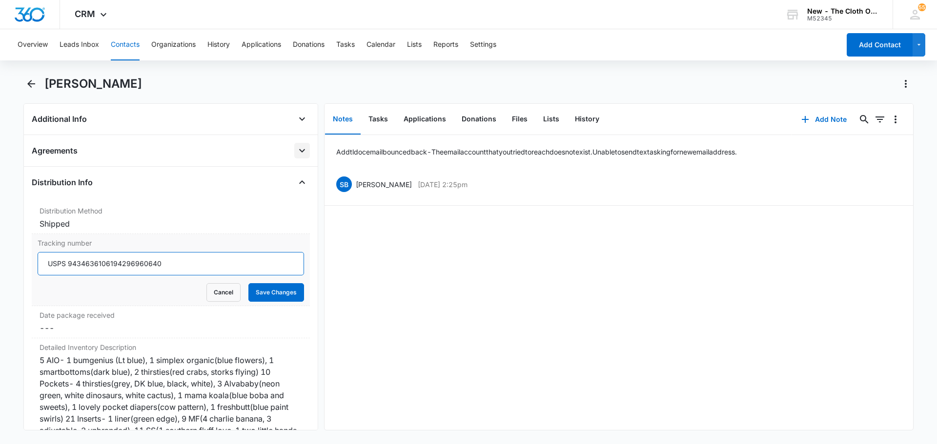
drag, startPoint x: 173, startPoint y: 258, endPoint x: 68, endPoint y: 260, distance: 104.9
click at [68, 260] on input "USPS 9434636106194296960640" at bounding box center [171, 263] width 266 height 23
click at [224, 284] on button "Cancel" at bounding box center [223, 292] width 34 height 19
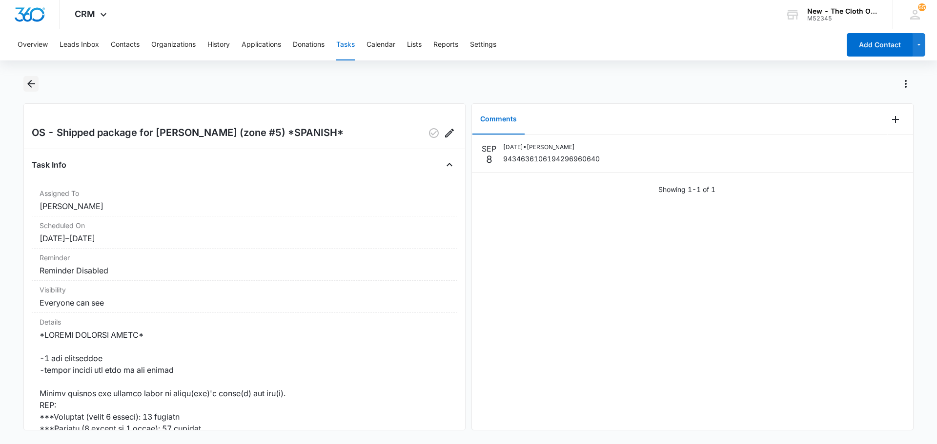
click at [31, 81] on icon "Back" at bounding box center [31, 84] width 8 height 8
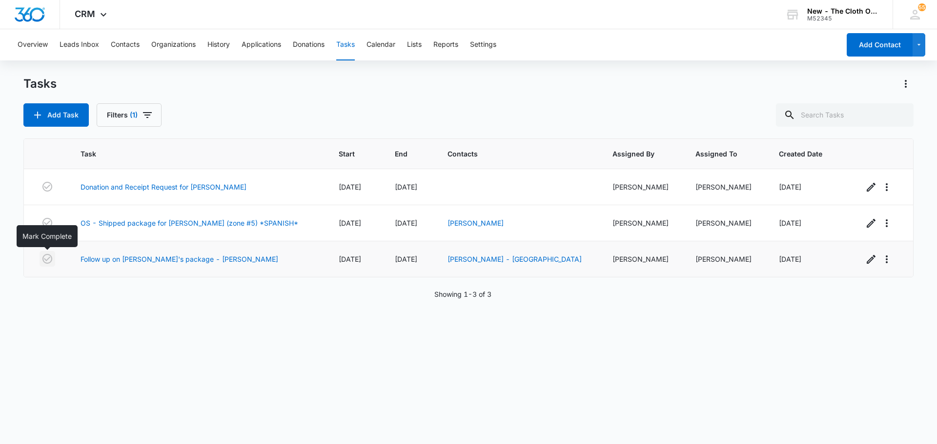
click at [46, 259] on icon "button" at bounding box center [47, 259] width 12 height 12
